Goal: Information Seeking & Learning: Find specific fact

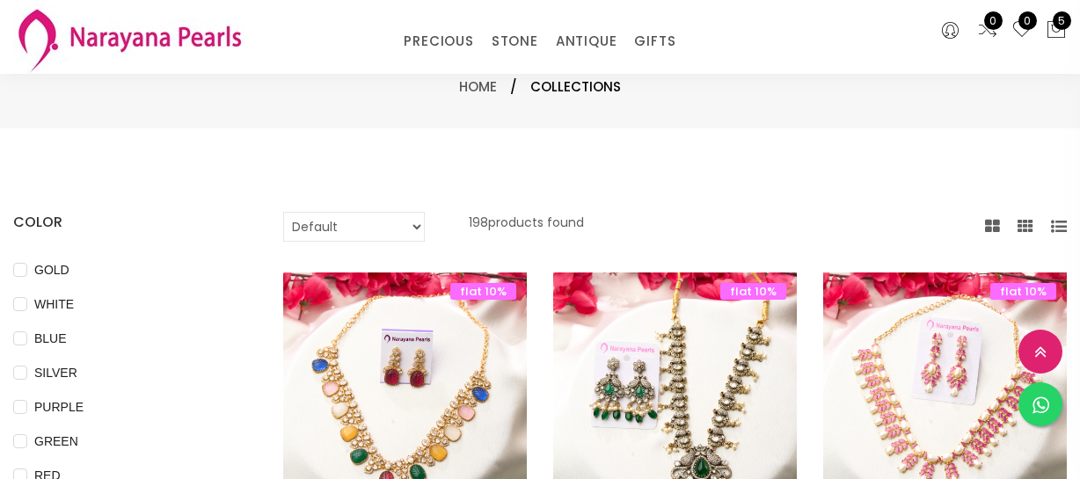
select select "INR"
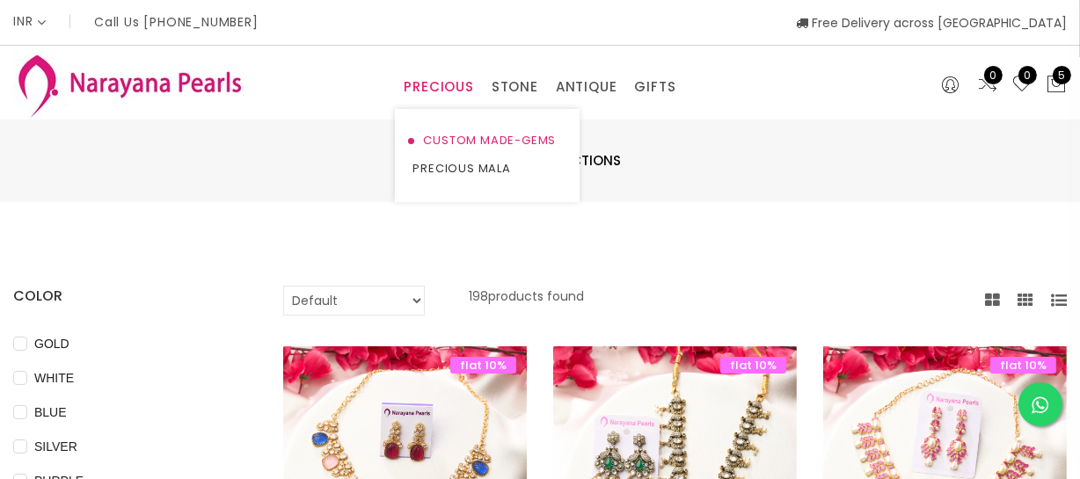
click at [462, 146] on link "CUSTOM MADE-GEMS" at bounding box center [488, 141] width 150 height 28
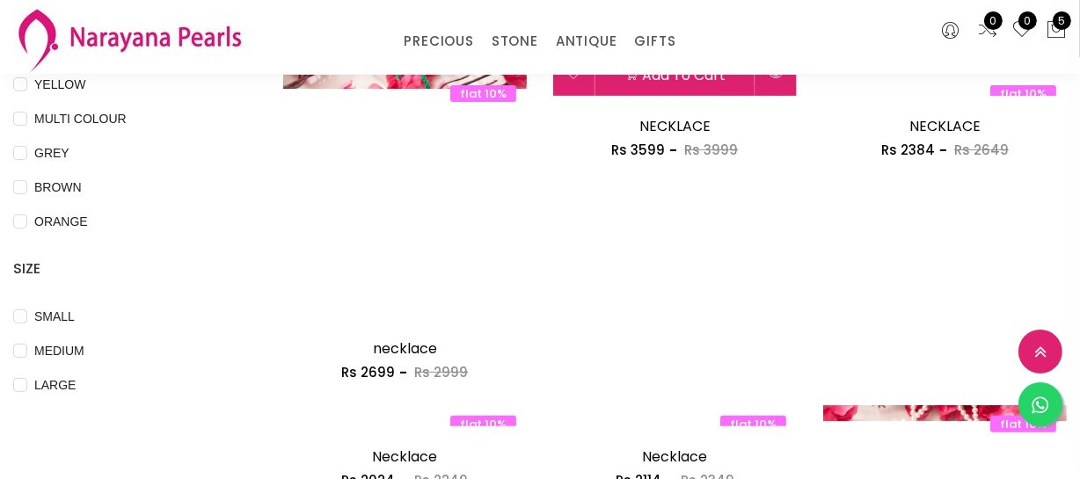
scroll to position [560, 0]
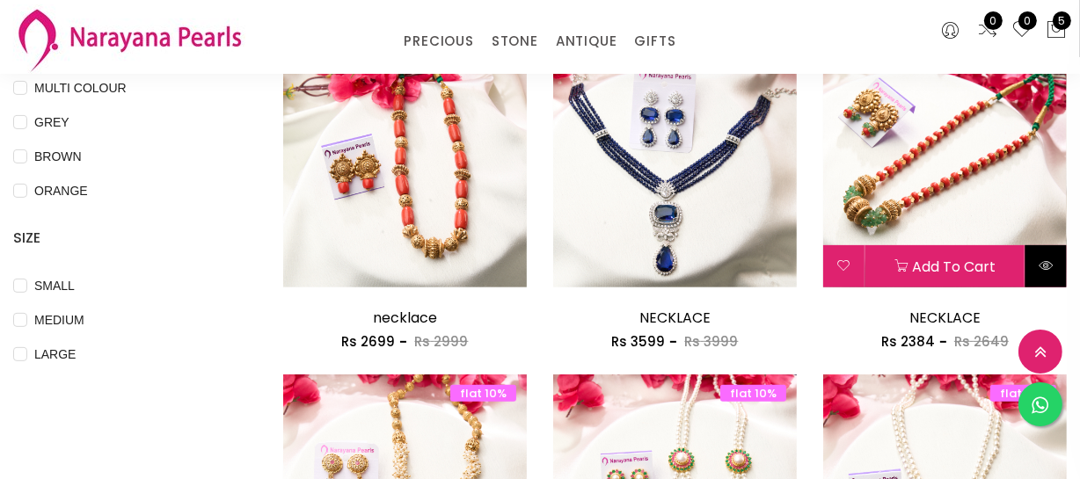
click at [1060, 264] on button at bounding box center [1046, 266] width 41 height 42
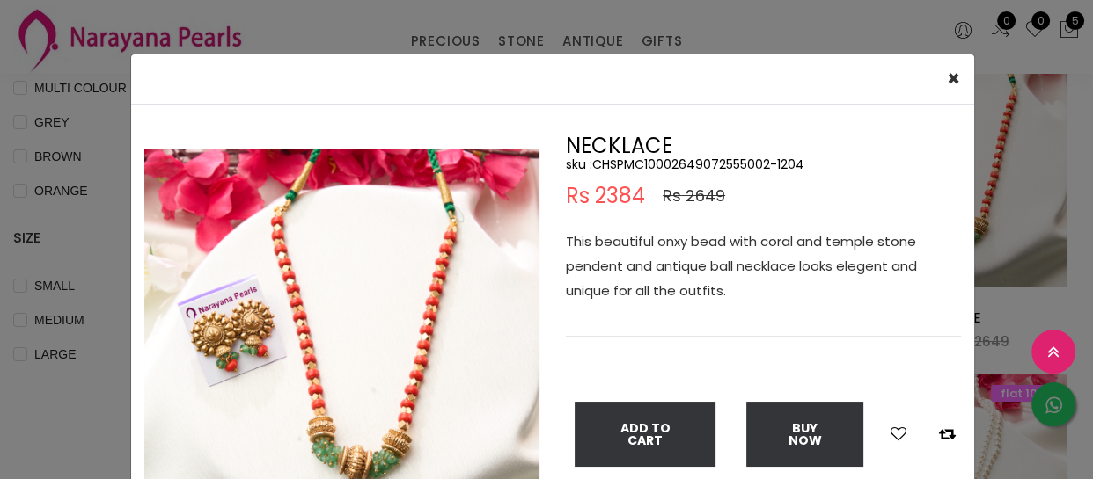
click at [658, 162] on h5 "sku : CHSPMC10002649072555002-1204" at bounding box center [763, 165] width 395 height 16
copy h5 "CHSPMC10002649072555002"
click at [94, 317] on div "× Close Double (click / press) on the image to zoom (in / out). NECKLACE sku : …" at bounding box center [546, 239] width 1093 height 479
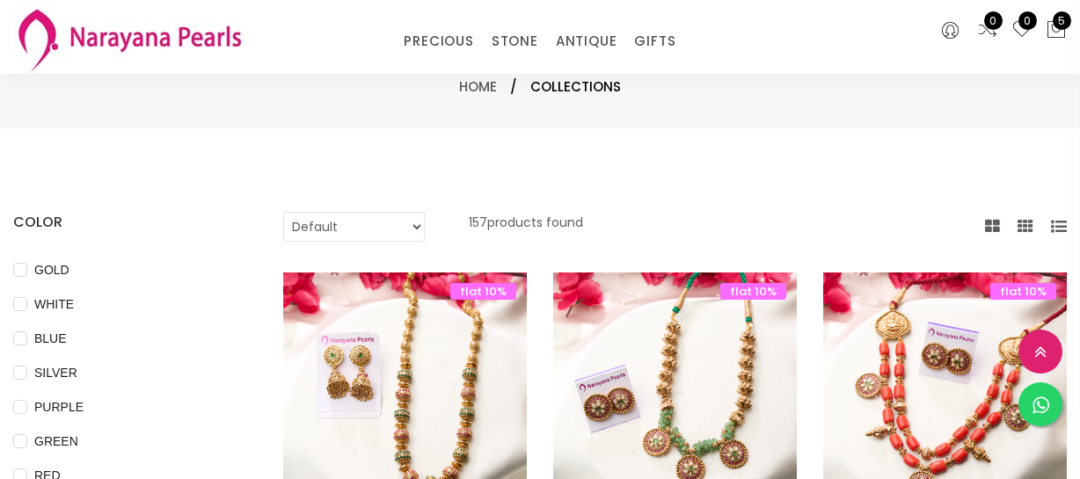
select select "INR"
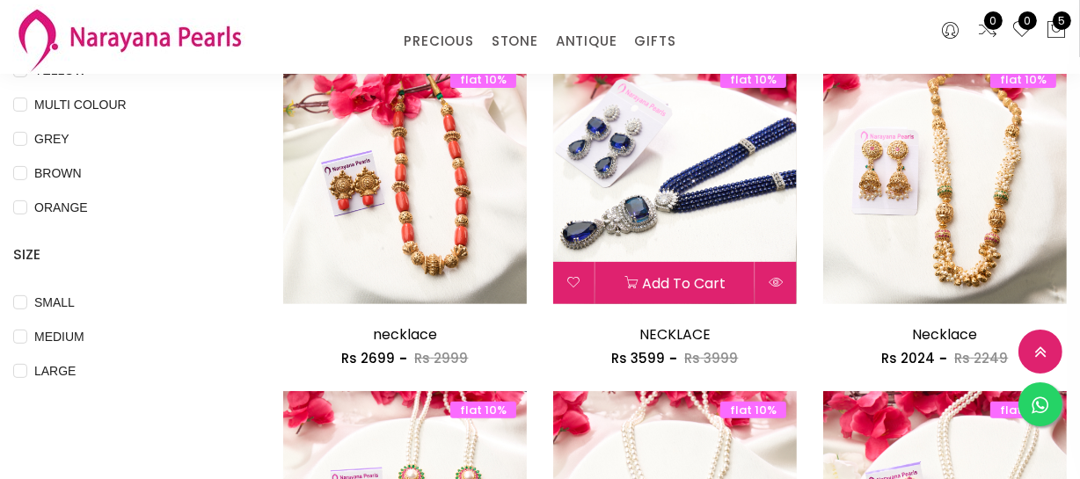
scroll to position [560, 0]
